Goal: Complete application form

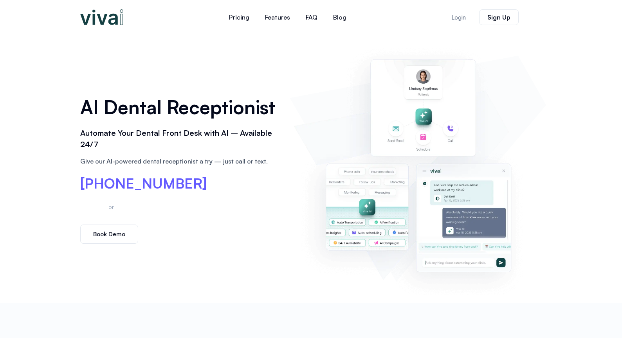
click at [112, 235] on span "Book Demo" at bounding box center [109, 234] width 32 height 6
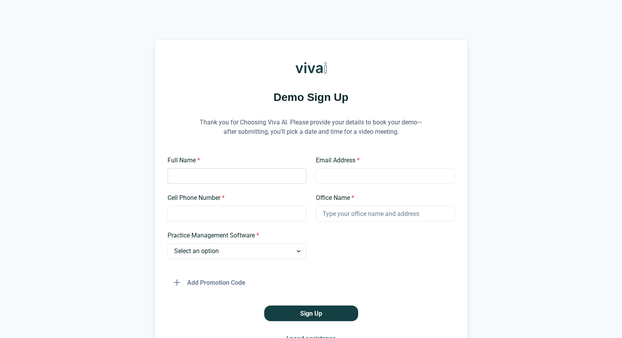
click at [217, 176] on input "Full Name *" at bounding box center [237, 176] width 139 height 16
type input "Bari Posner"
type input "bposnerdmd@gmail.com"
type input "7185411843"
type input "Dental Associates of Hoboken"
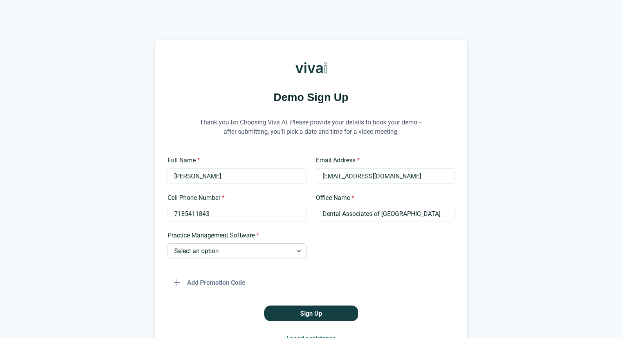
click at [272, 250] on select "Select an option Dentrix Open Dental EagleSoft Denticon Other" at bounding box center [237, 252] width 139 height 16
select select "Dentrix"
click at [168, 244] on select "Select an option Dentrix Open Dental EagleSoft Denticon Other" at bounding box center [237, 252] width 139 height 16
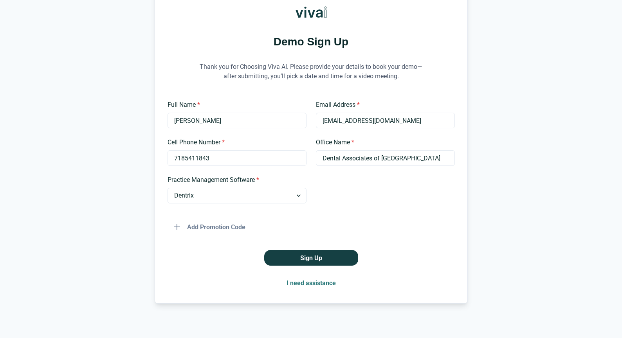
scroll to position [60, 0]
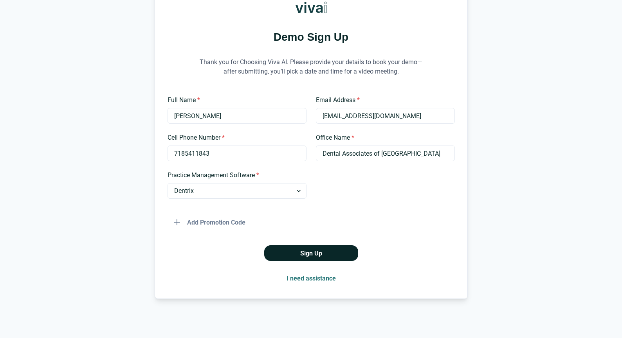
click at [307, 253] on button "Sign Up" at bounding box center [311, 254] width 94 height 16
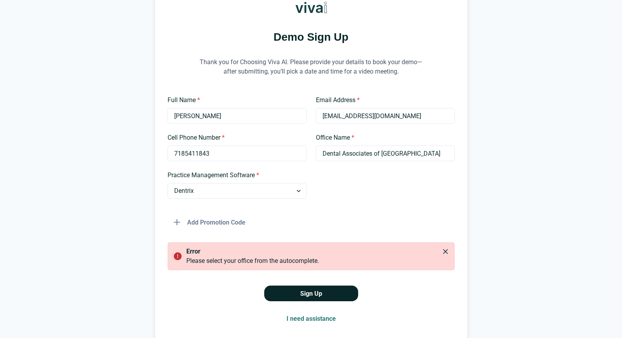
click at [306, 294] on button "Sign Up" at bounding box center [311, 294] width 94 height 16
click at [439, 251] on button "Close" at bounding box center [445, 252] width 13 height 13
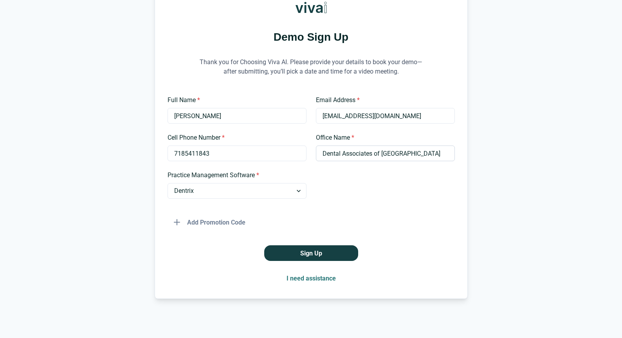
click at [406, 153] on input "Dental Associates of Hoboken" at bounding box center [385, 154] width 139 height 16
drag, startPoint x: 406, startPoint y: 153, endPoint x: 267, endPoint y: 149, distance: 139.1
click at [272, 152] on div "Full Name * Bari Posner Email Address * bposnerdmd@gmail.com Cell Phone Number …" at bounding box center [311, 163] width 287 height 135
type input "Dental Associates of Hoboken"
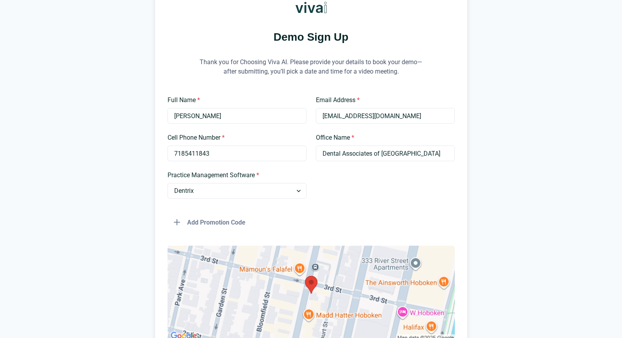
scroll to position [172, 0]
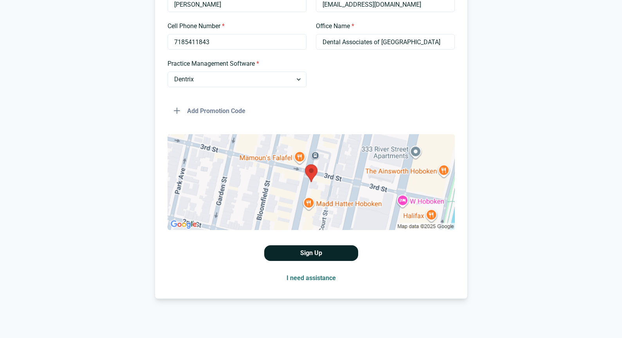
click at [309, 255] on button "Sign Up" at bounding box center [311, 254] width 94 height 16
